Goal: Information Seeking & Learning: Learn about a topic

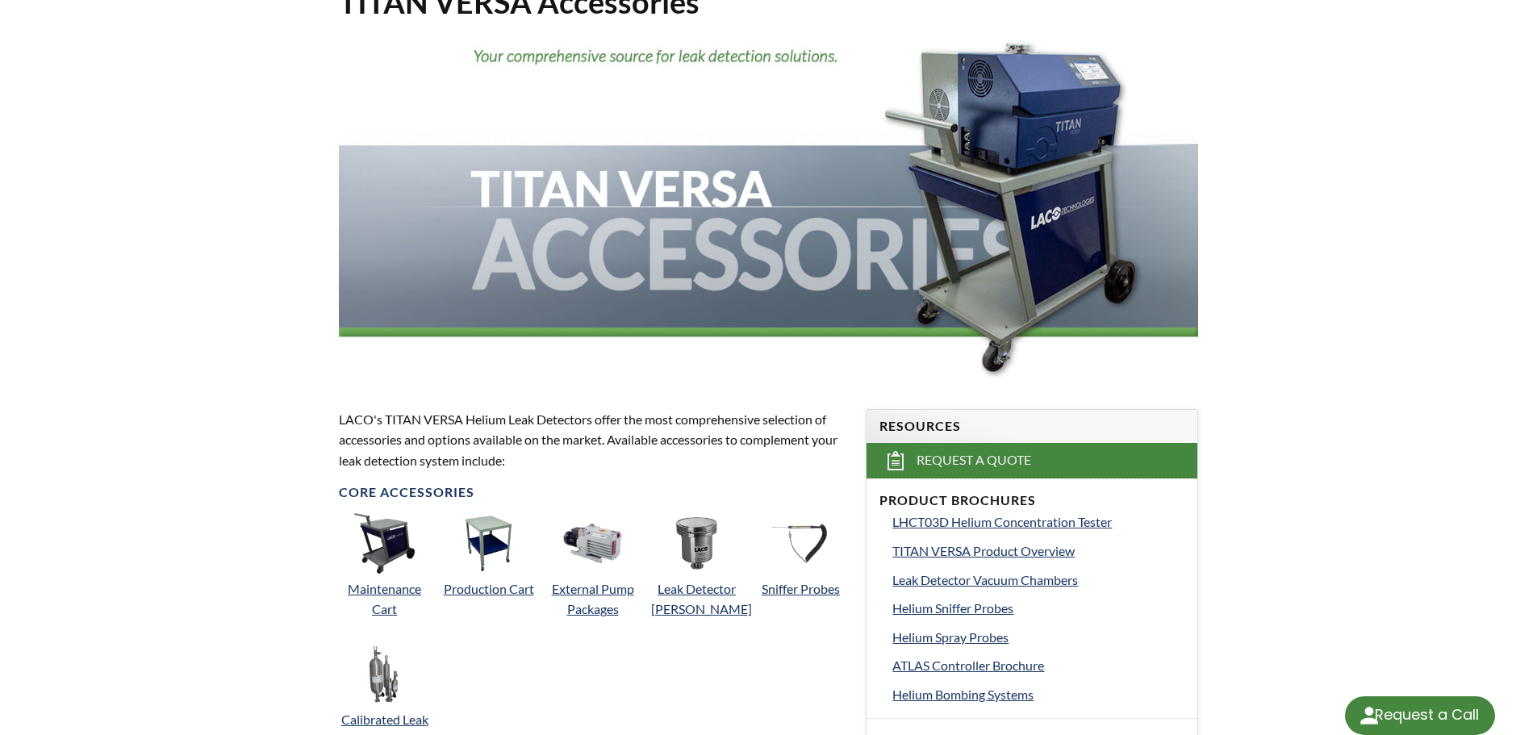
select select "Language Translate Widget"
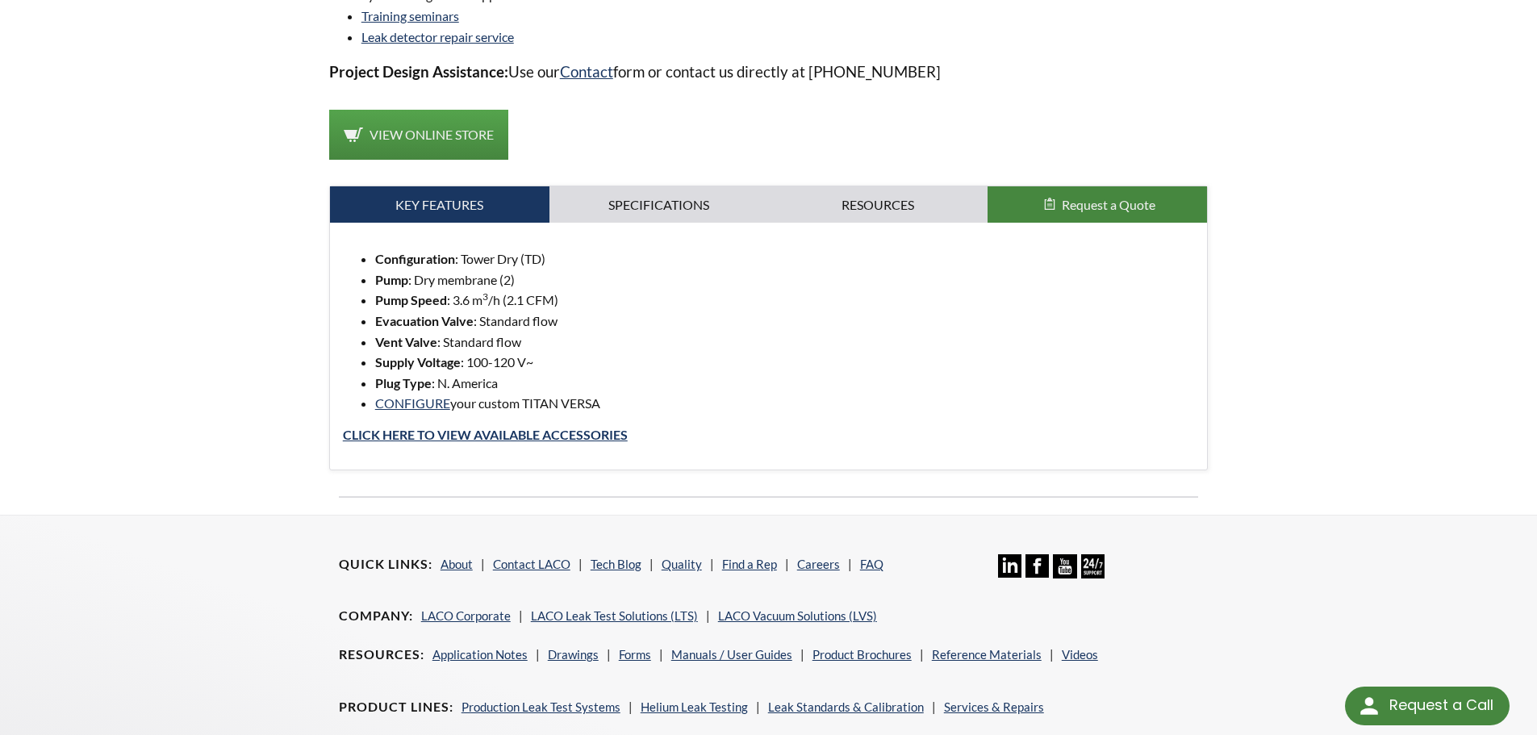
scroll to position [1211, 0]
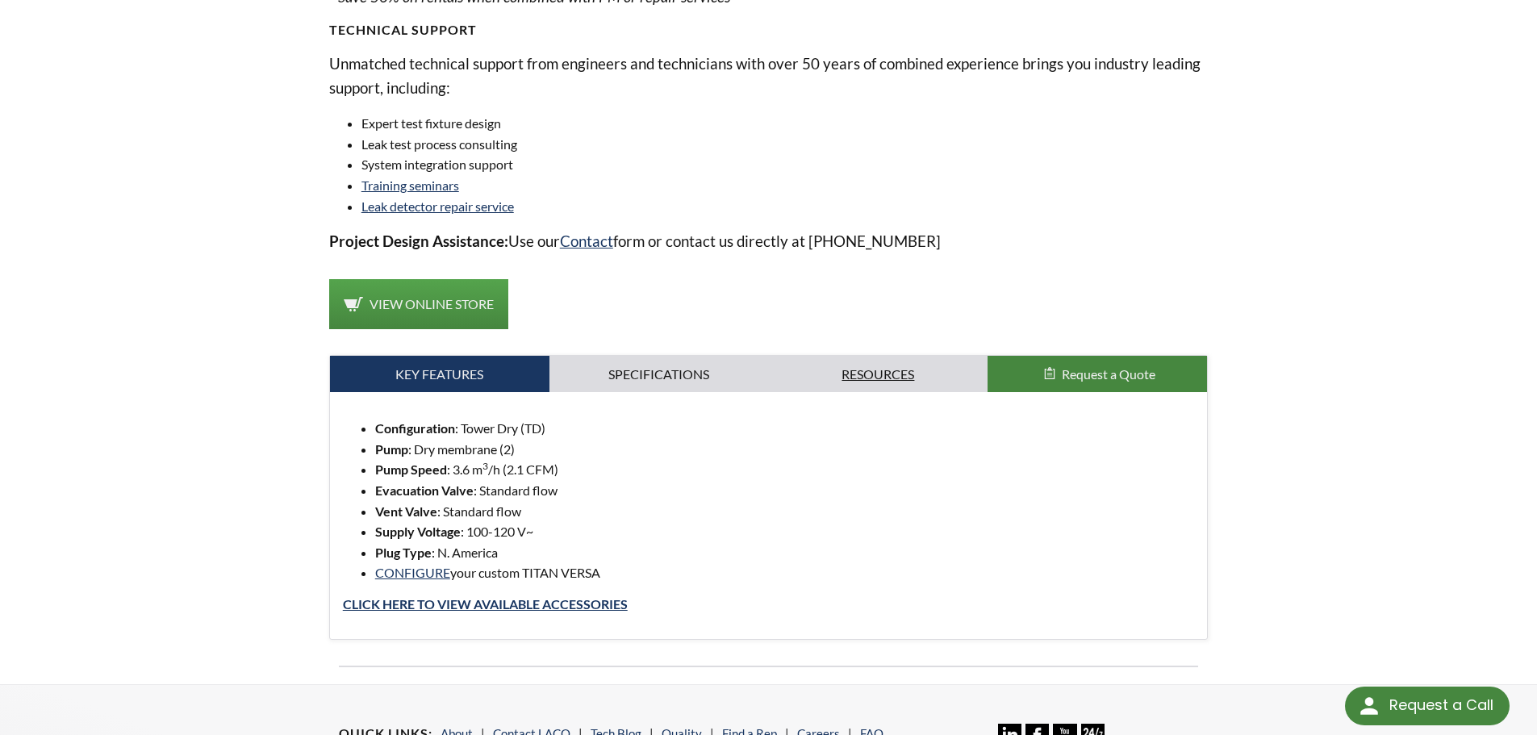
click at [851, 380] on link "Resources" at bounding box center [879, 374] width 220 height 37
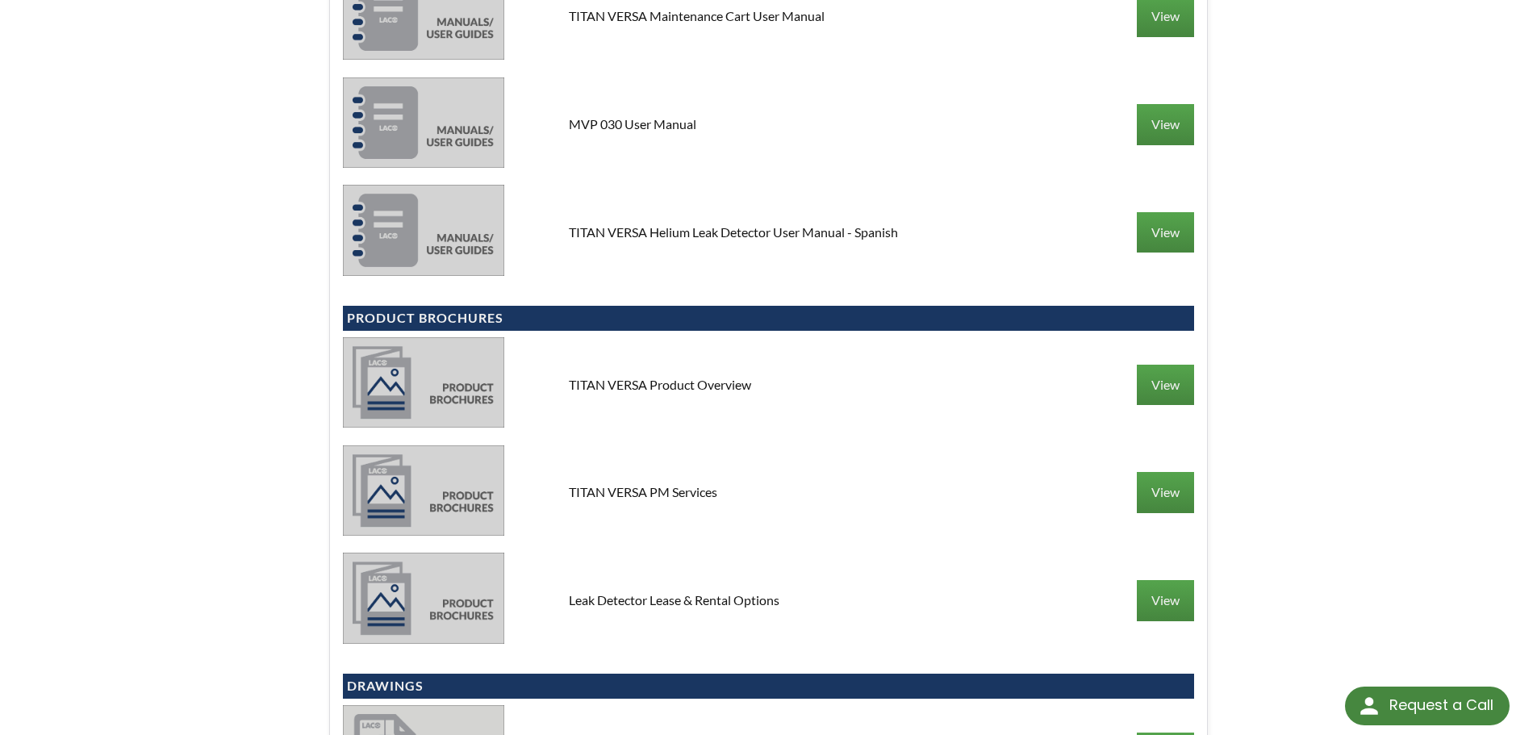
scroll to position [2340, 0]
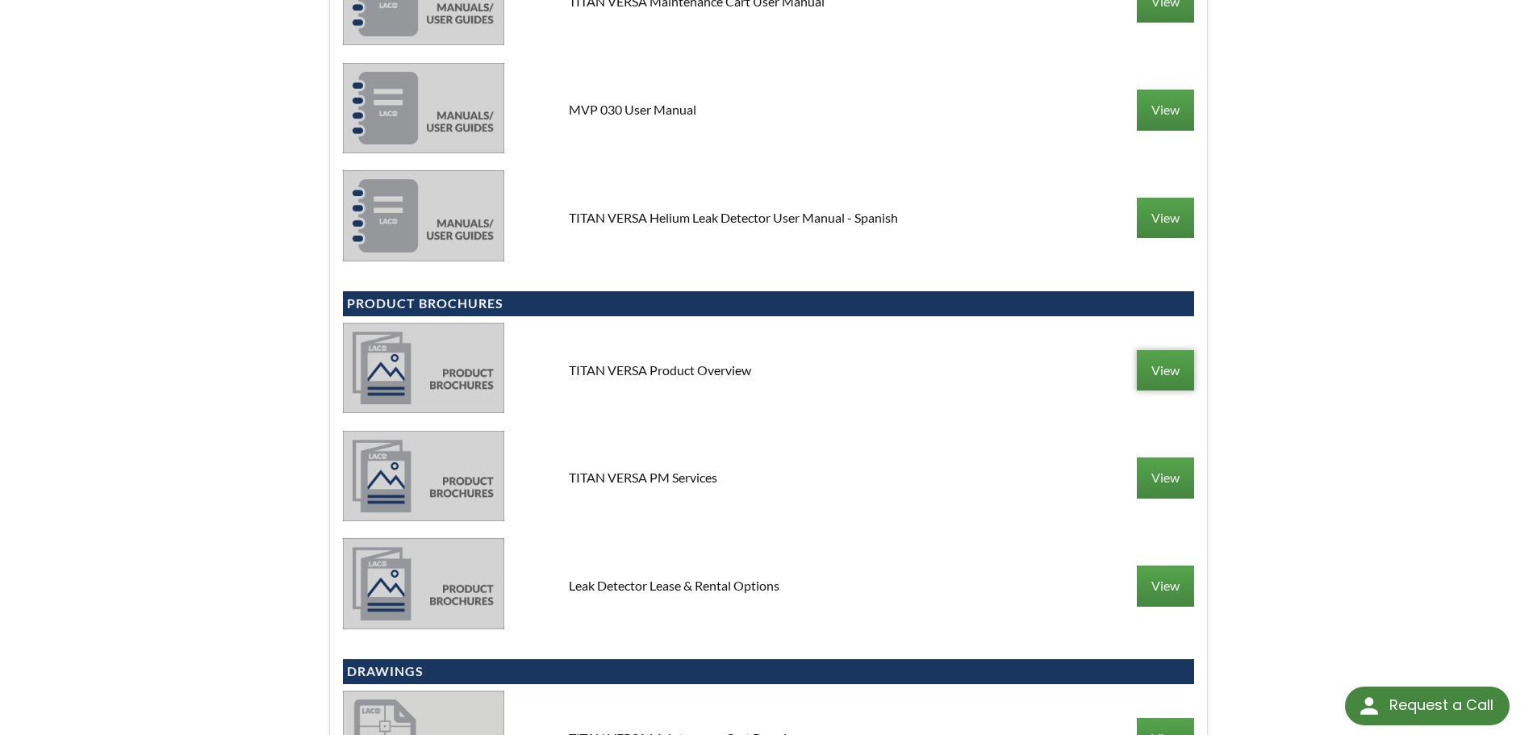
click at [1172, 370] on link "View" at bounding box center [1165, 370] width 57 height 40
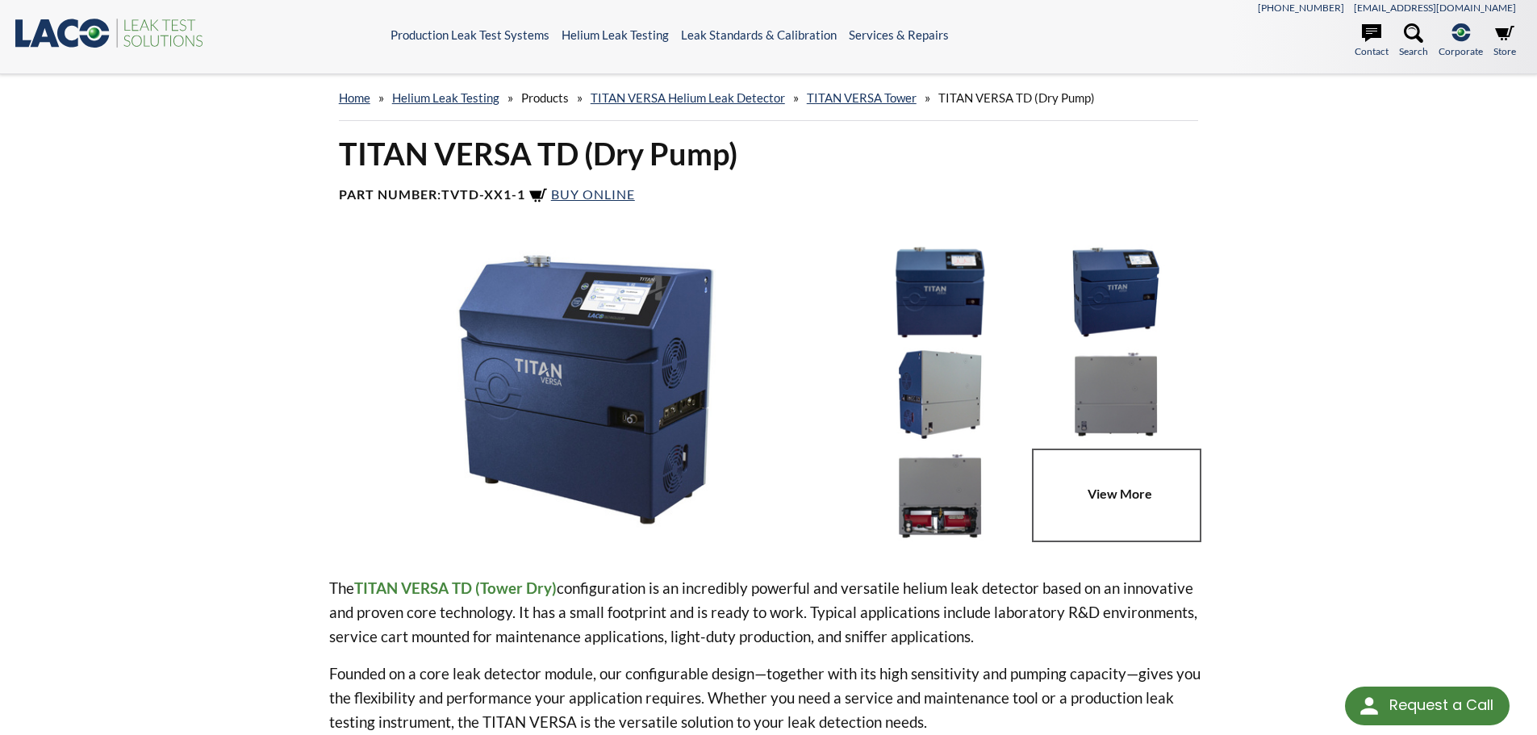
scroll to position [0, 0]
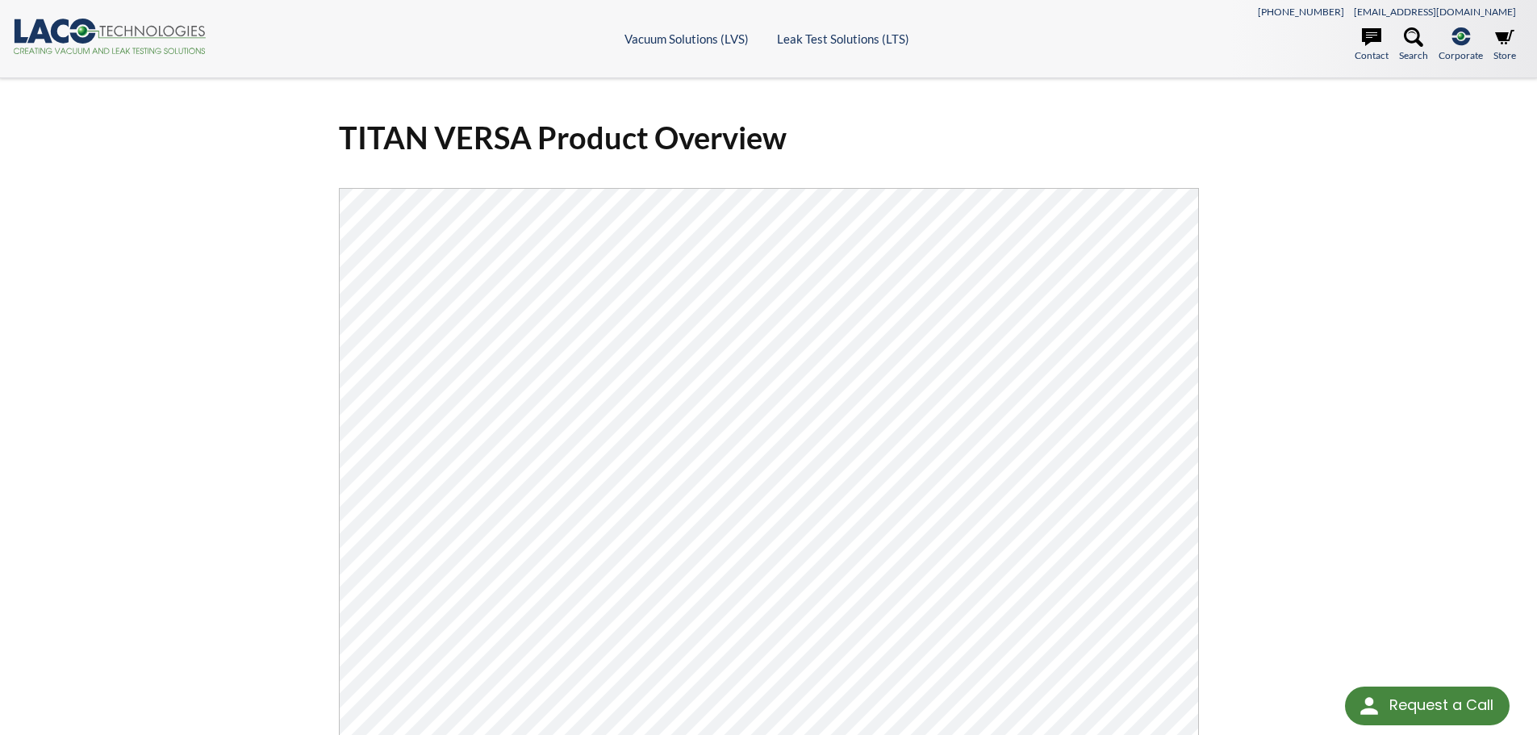
select select "Language Translate Widget"
